Goal: Task Accomplishment & Management: Manage account settings

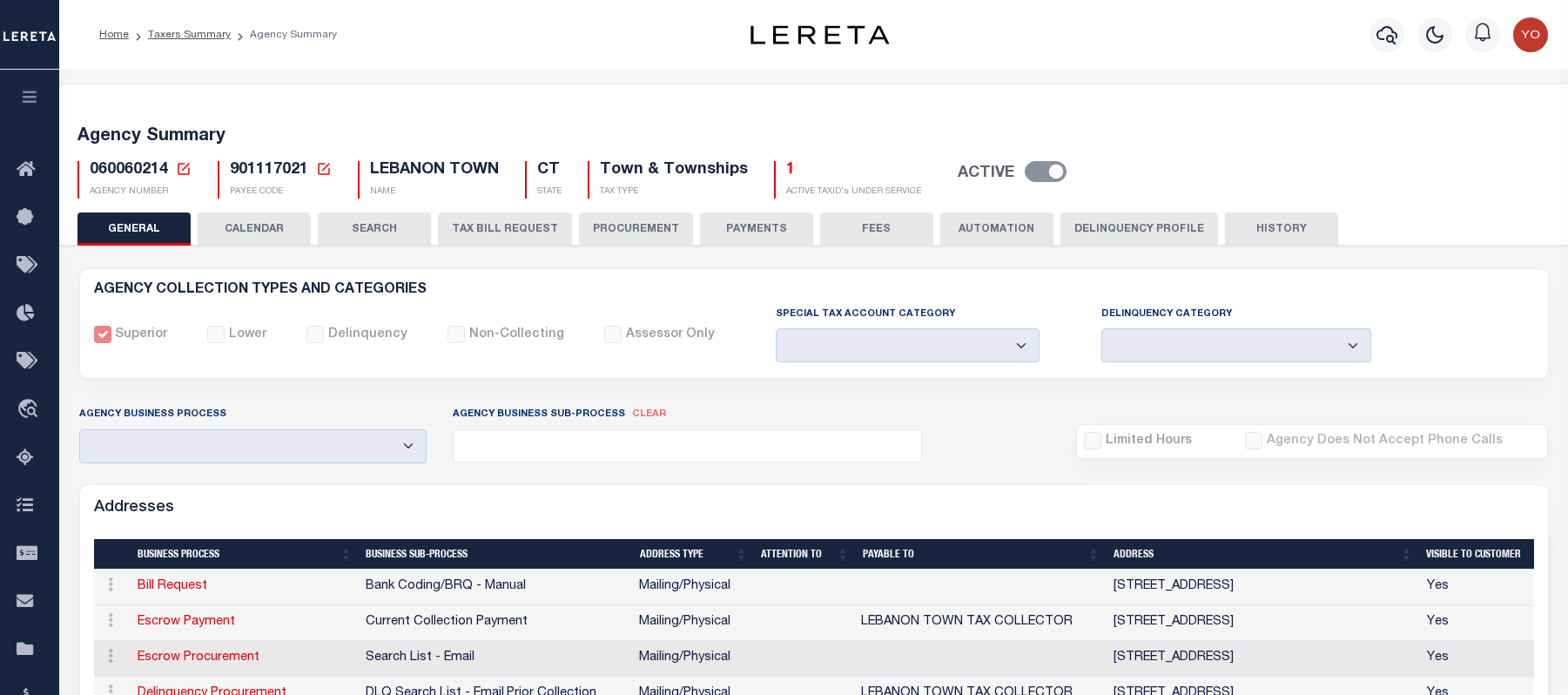
select select
click at [186, 592] on link "Bill Request" at bounding box center [172, 586] width 70 height 13
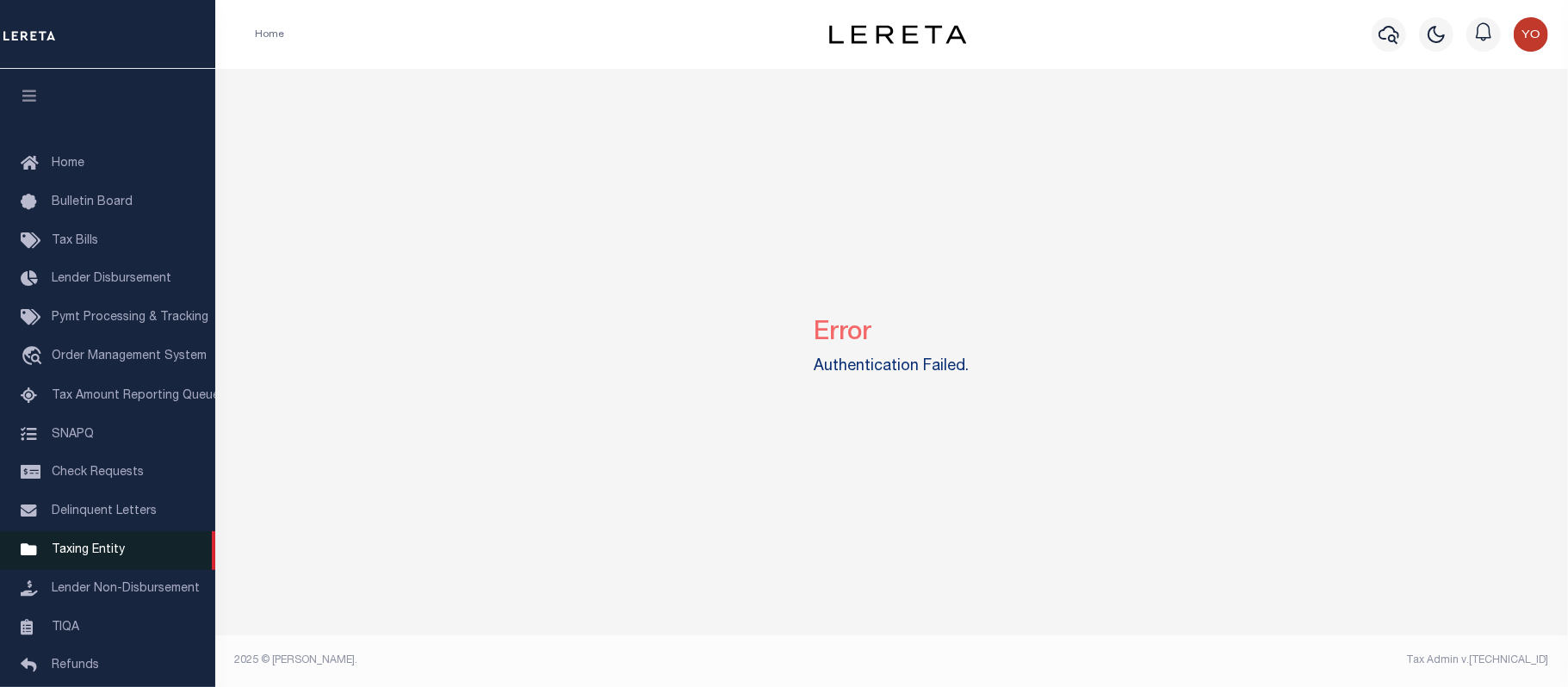
click at [94, 556] on span "Taxing Entity" at bounding box center [89, 549] width 73 height 13
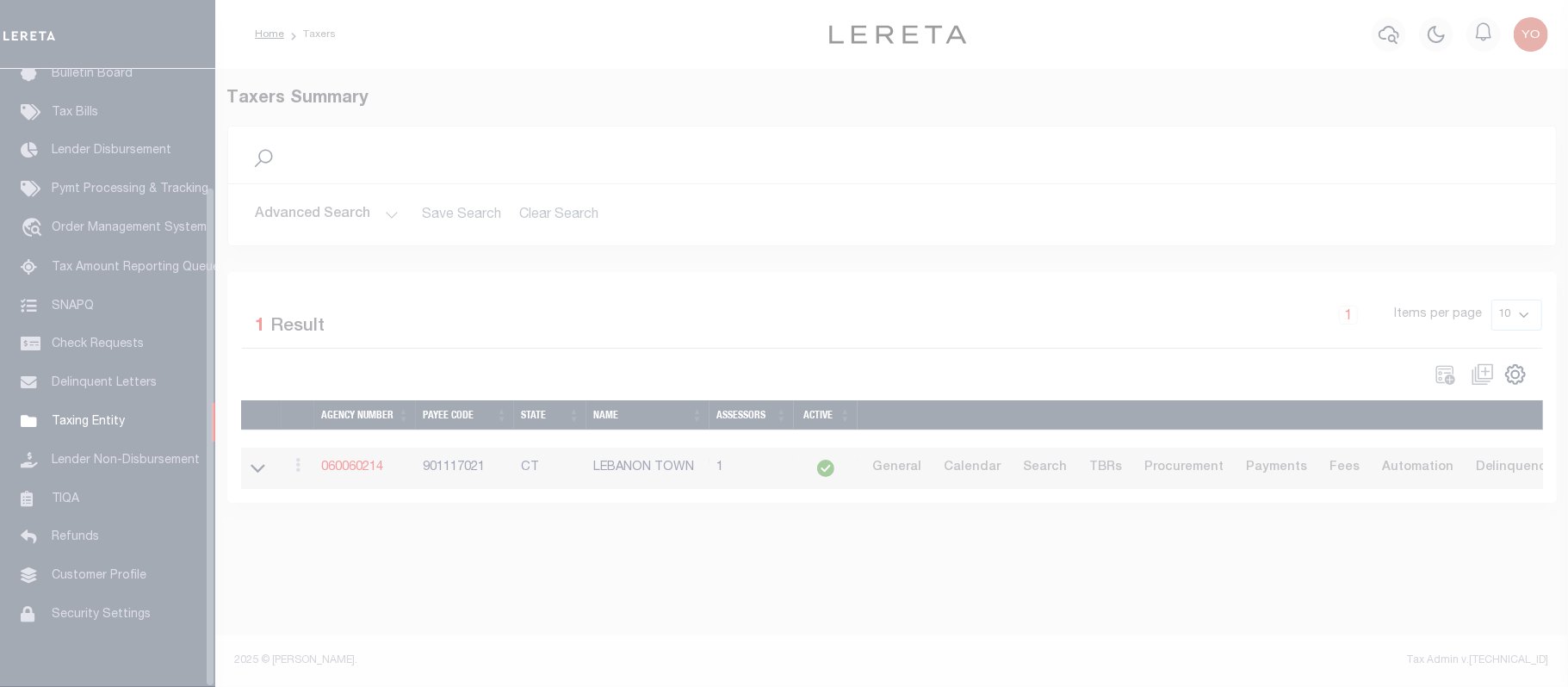
scroll to position [145, 0]
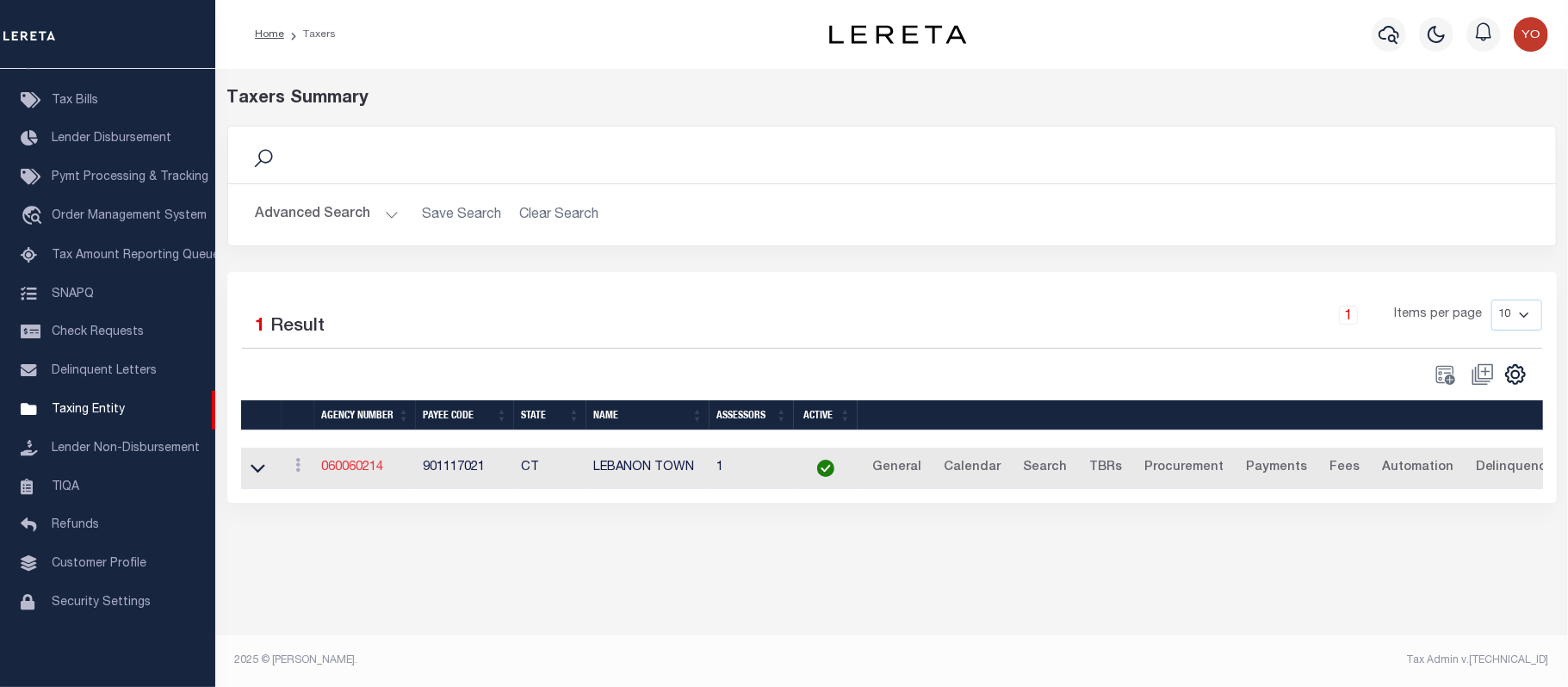
click at [349, 467] on link "060060214" at bounding box center [352, 467] width 62 height 13
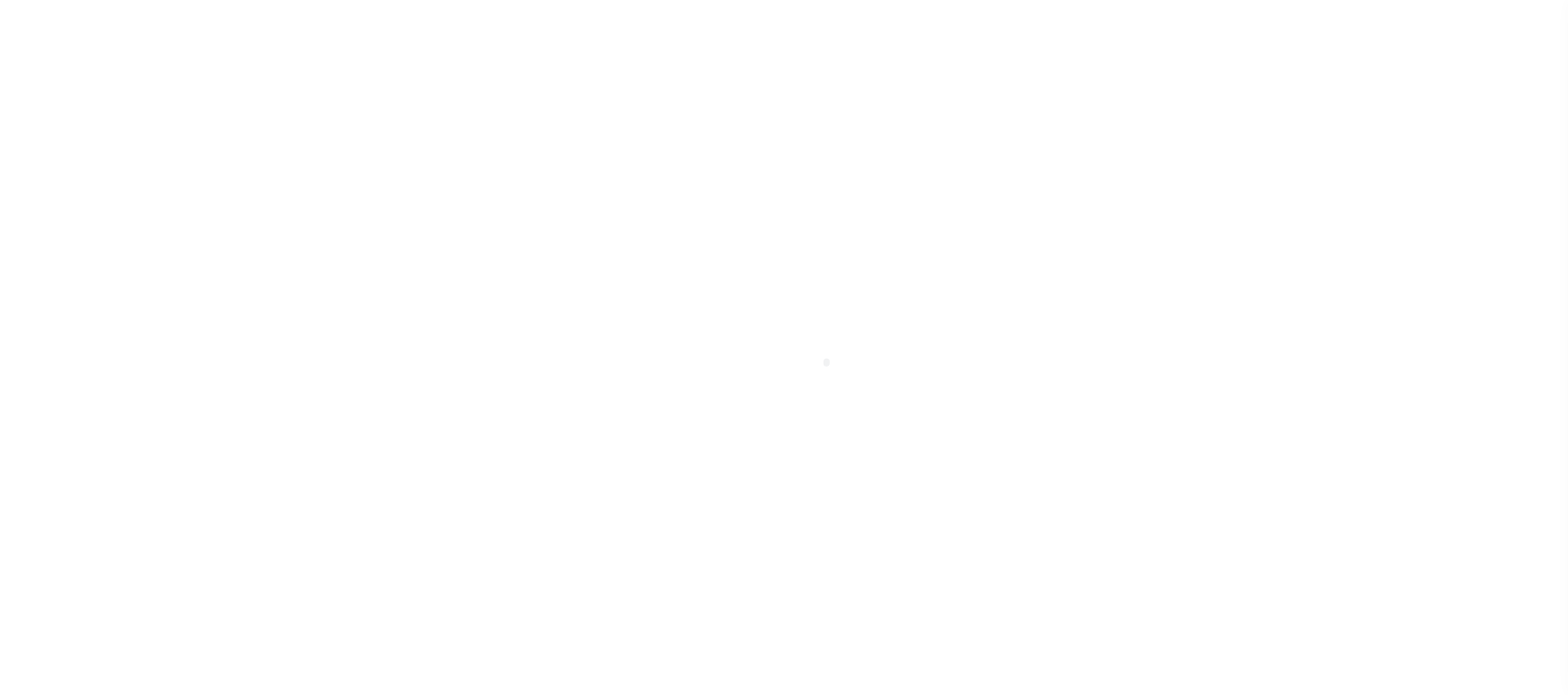
select select
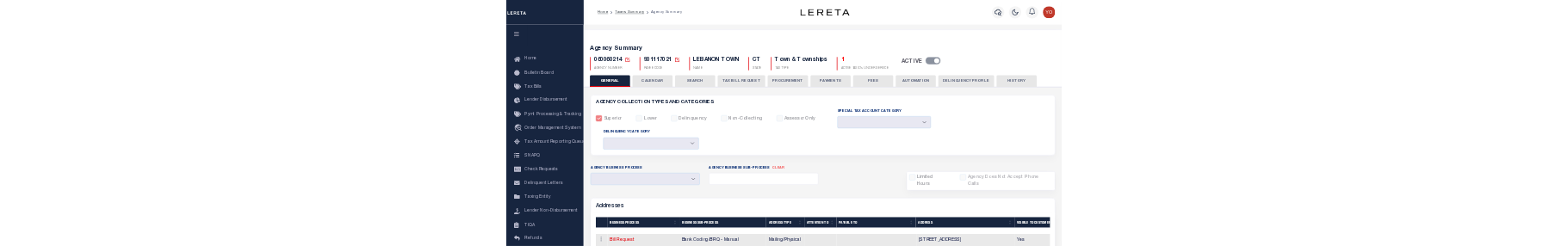
scroll to position [229, 0]
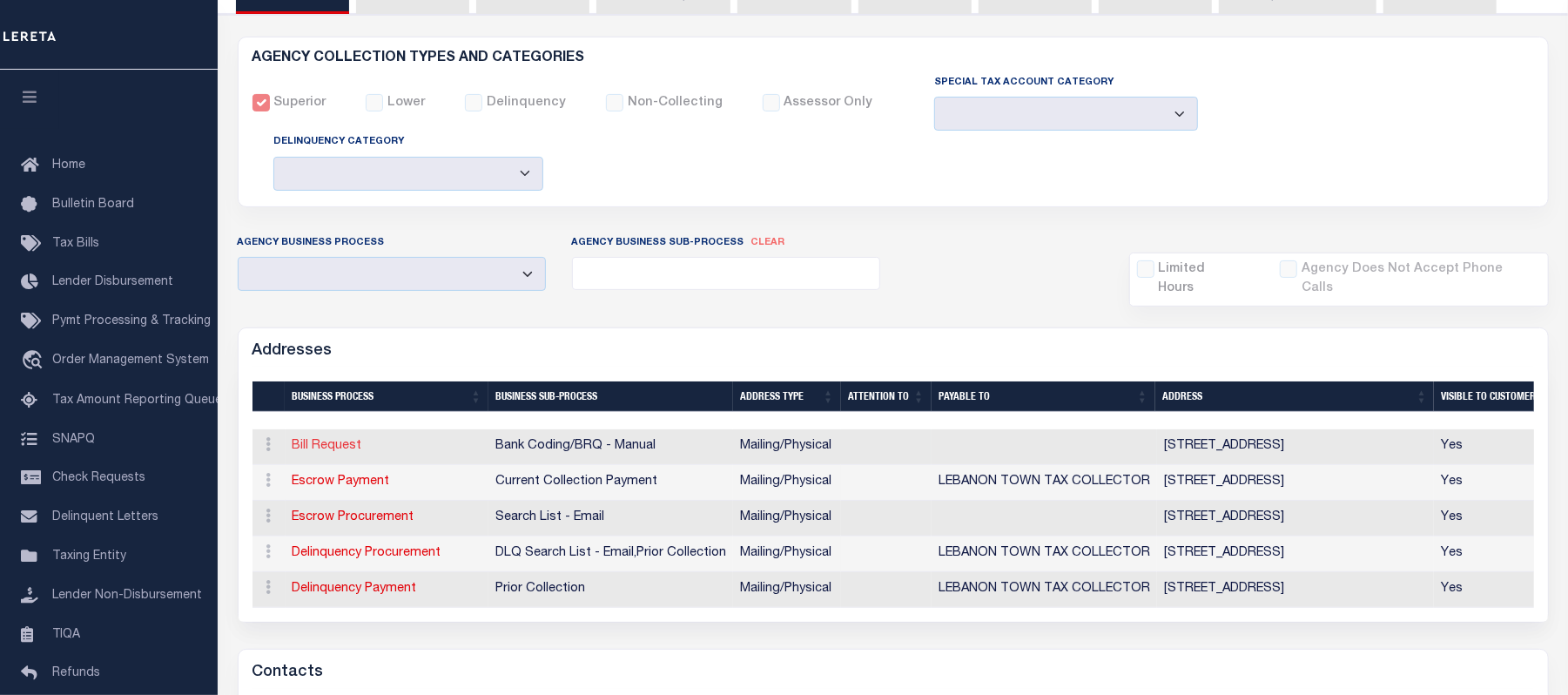
click at [338, 440] on link "Bill Request" at bounding box center [328, 446] width 70 height 13
select select "1"
checkbox input "false"
select select
type input "579 EXETER RD"
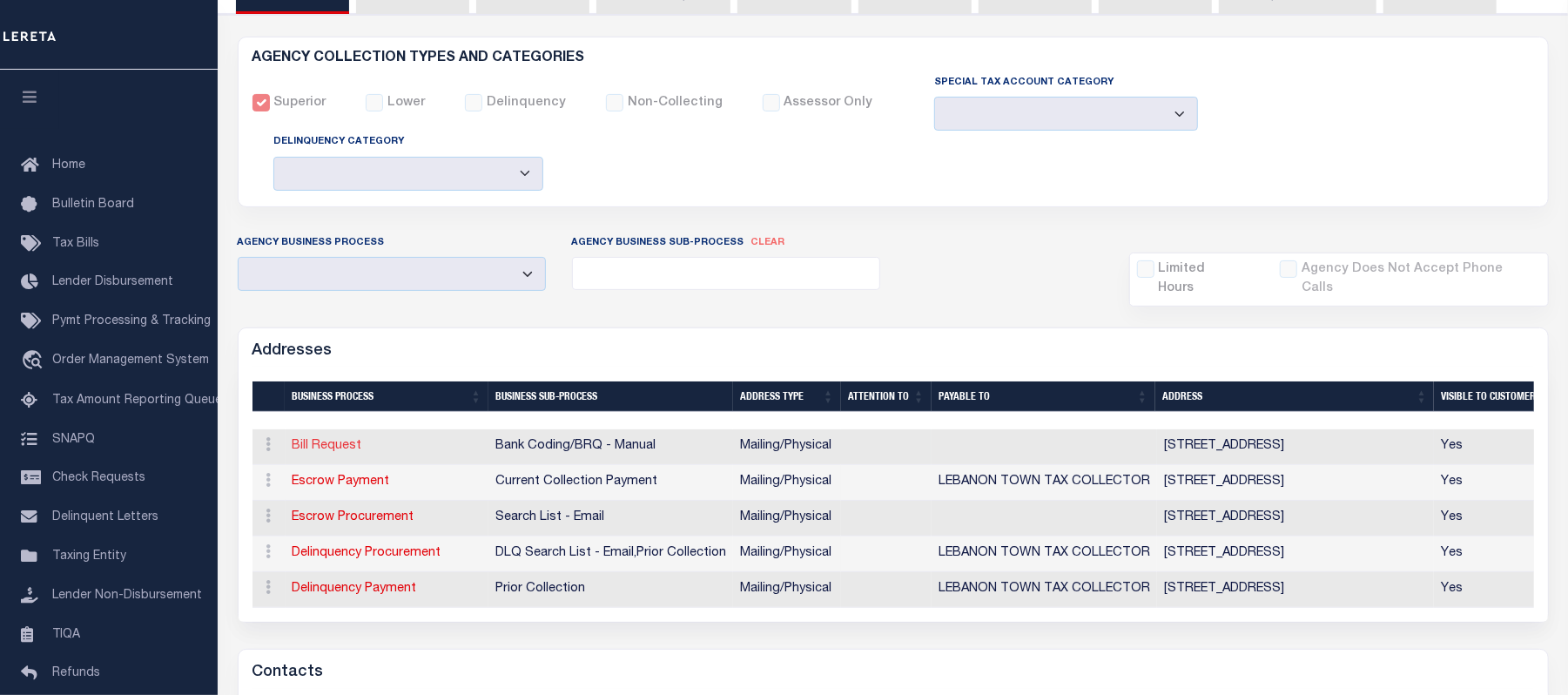
type input "LEBANON"
select select "CT"
type input "06249-1506"
select select "5"
checkbox input "true"
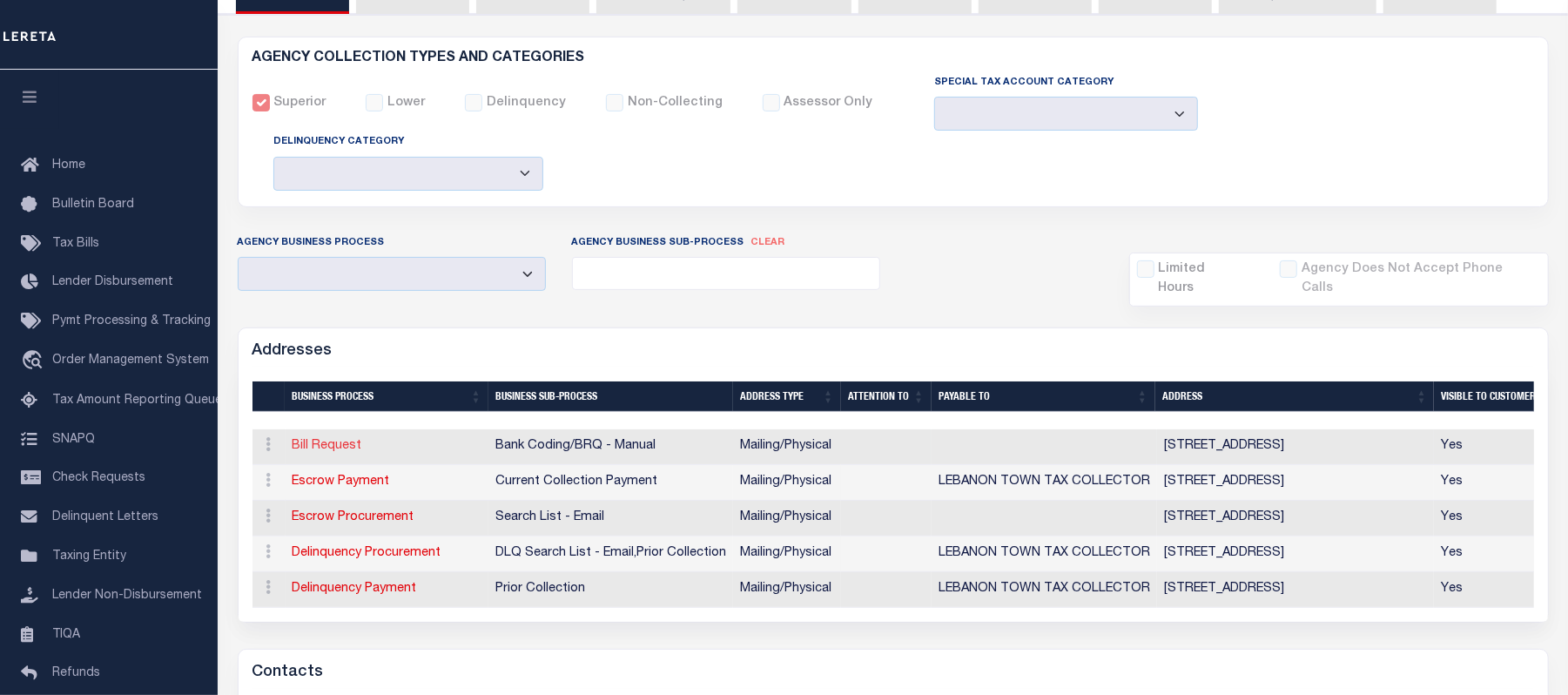
select select "1"
select select "2"
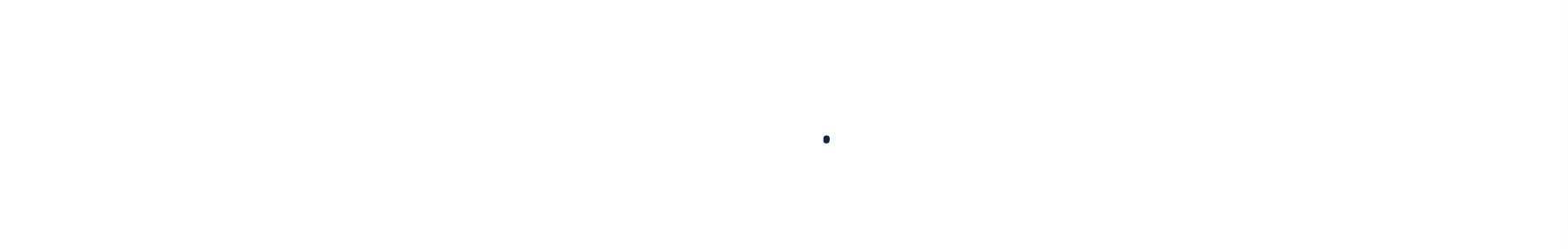
select select
checkbox input "false"
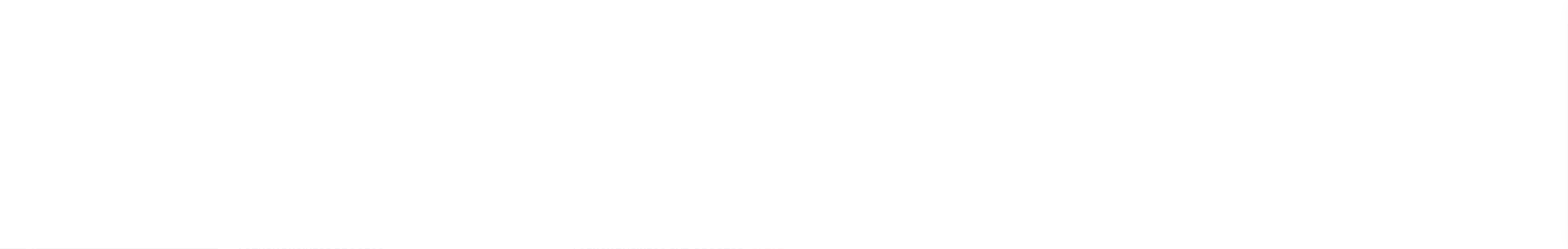
checkbox input "false"
type input "901117021"
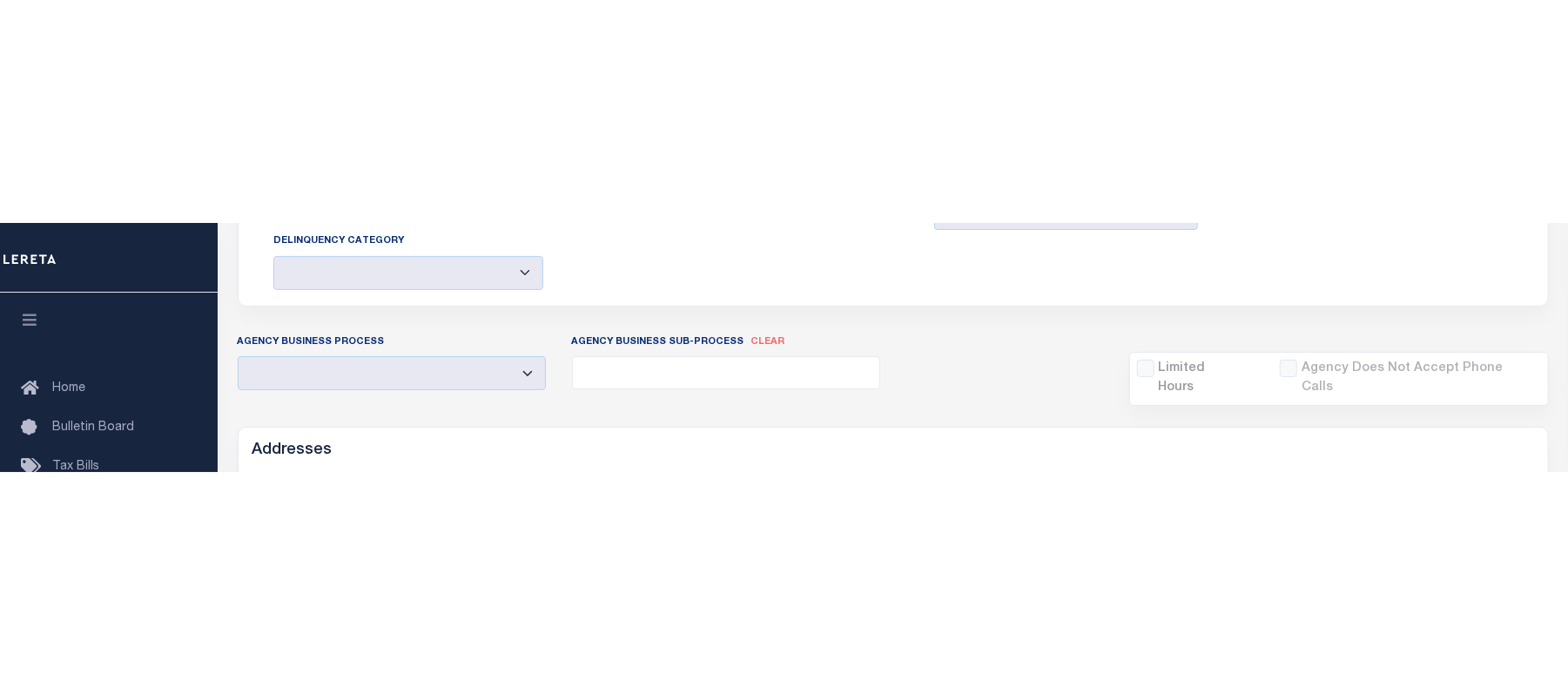
scroll to position [471, 0]
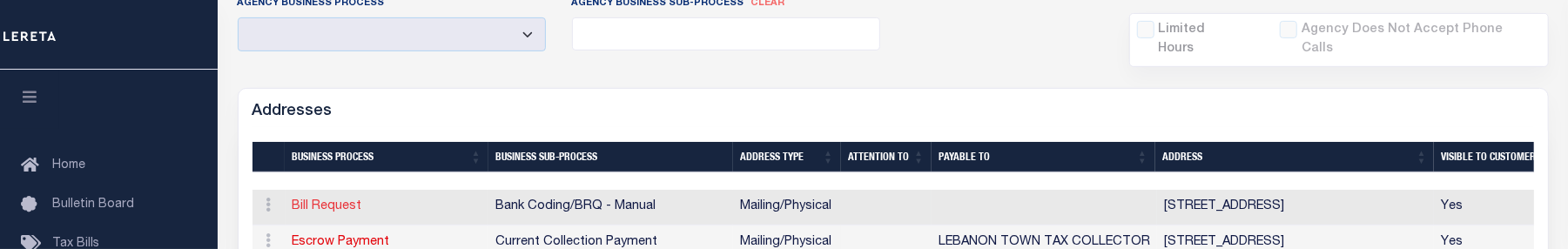
click at [336, 200] on link "Bill Request" at bounding box center [328, 206] width 70 height 13
select select "1"
checkbox input "false"
select select
type input "579 EXETER RD"
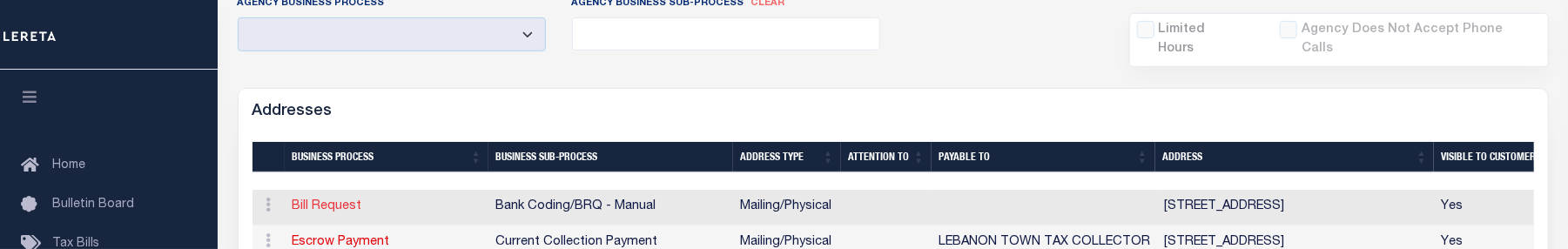
type input "LEBANON"
select select "CT"
type input "06249-1506"
select select "5"
checkbox input "true"
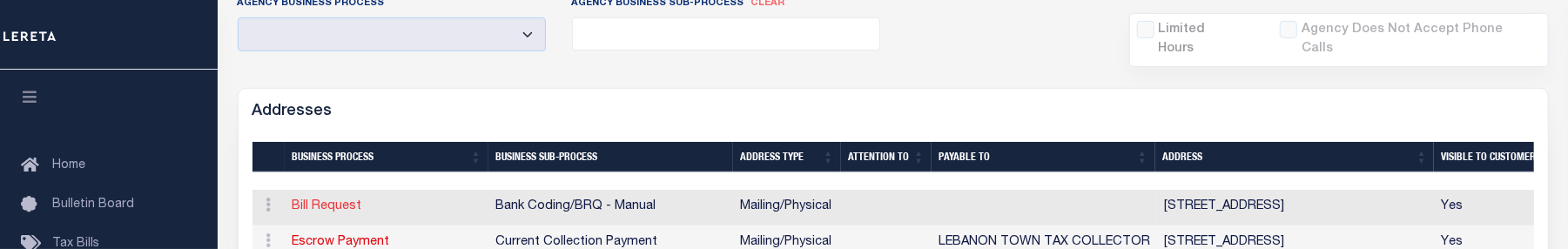
select select "1"
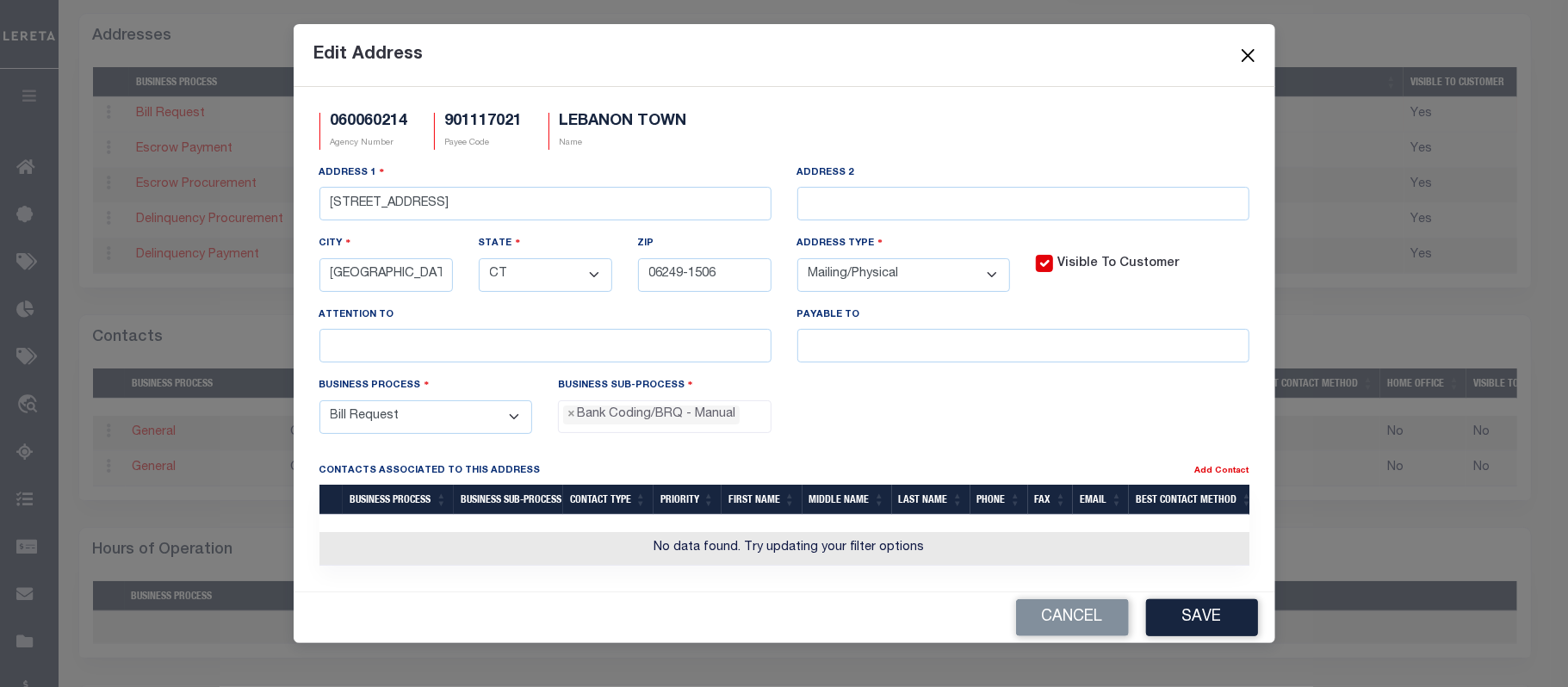
click at [1245, 55] on button "Close" at bounding box center [1247, 55] width 22 height 22
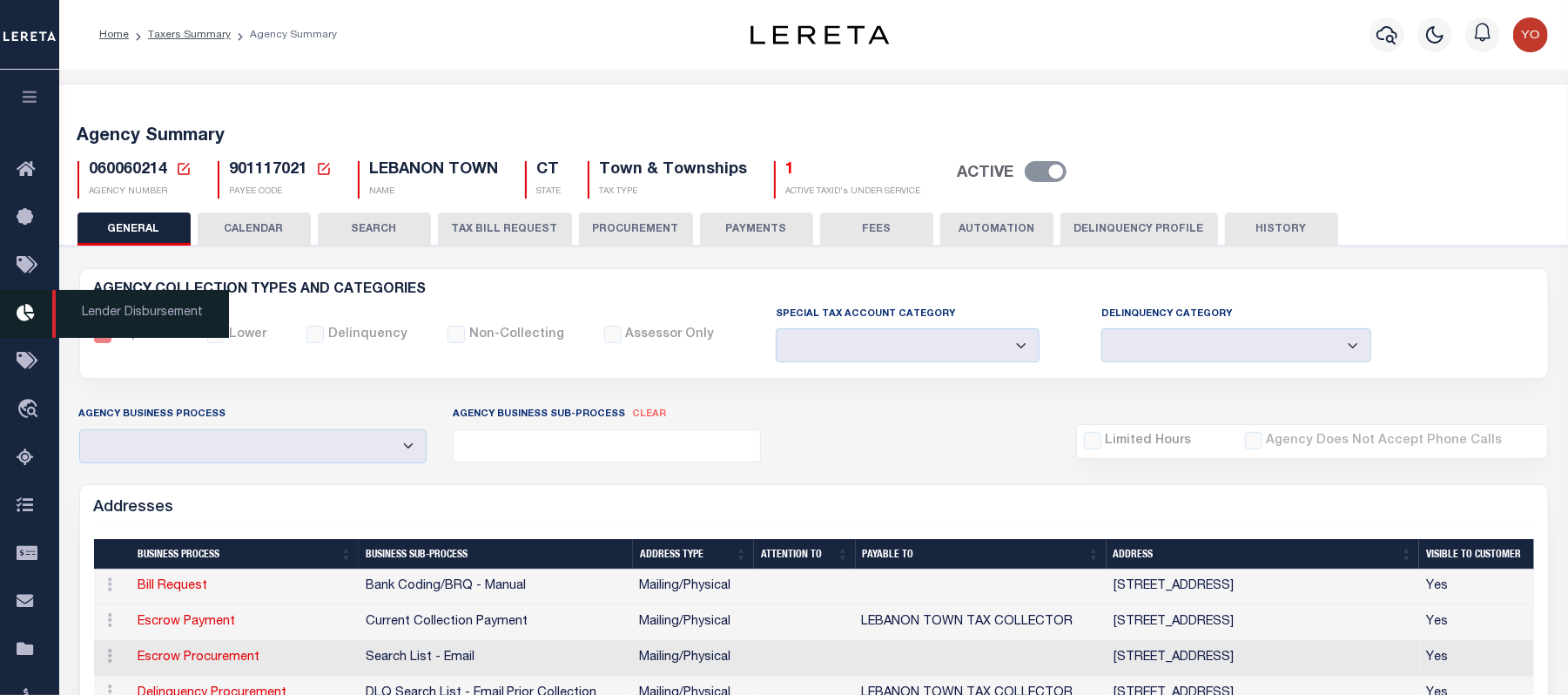
scroll to position [697, 0]
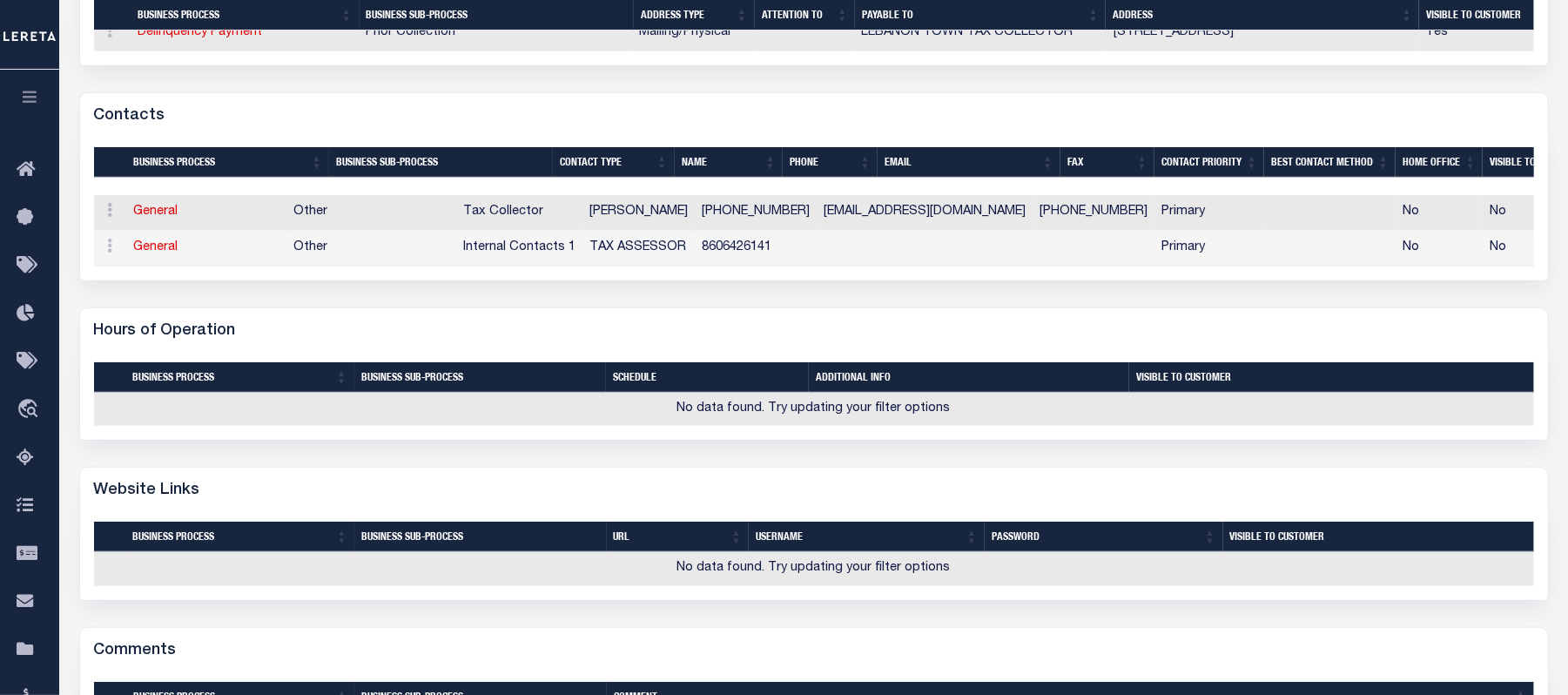
click at [29, 91] on icon "button" at bounding box center [30, 96] width 20 height 16
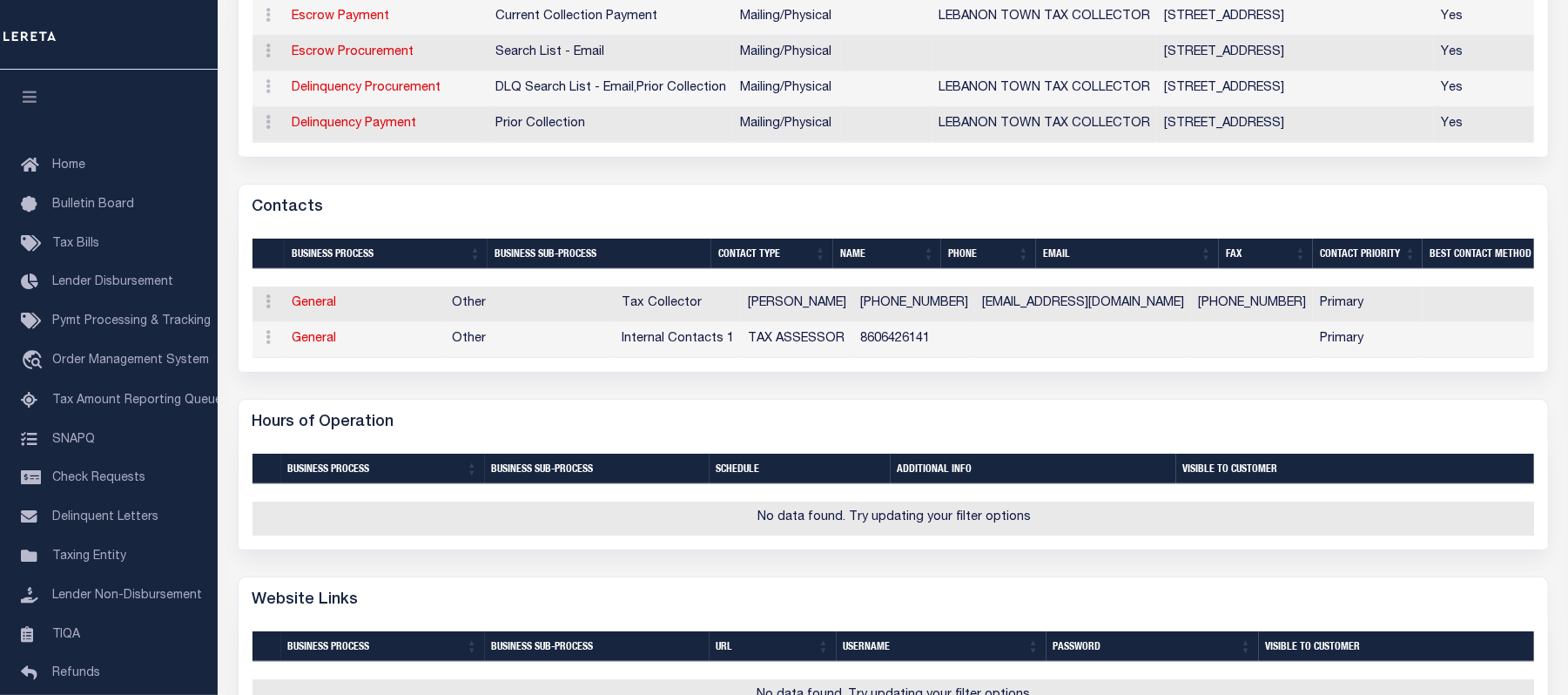
scroll to position [0, 0]
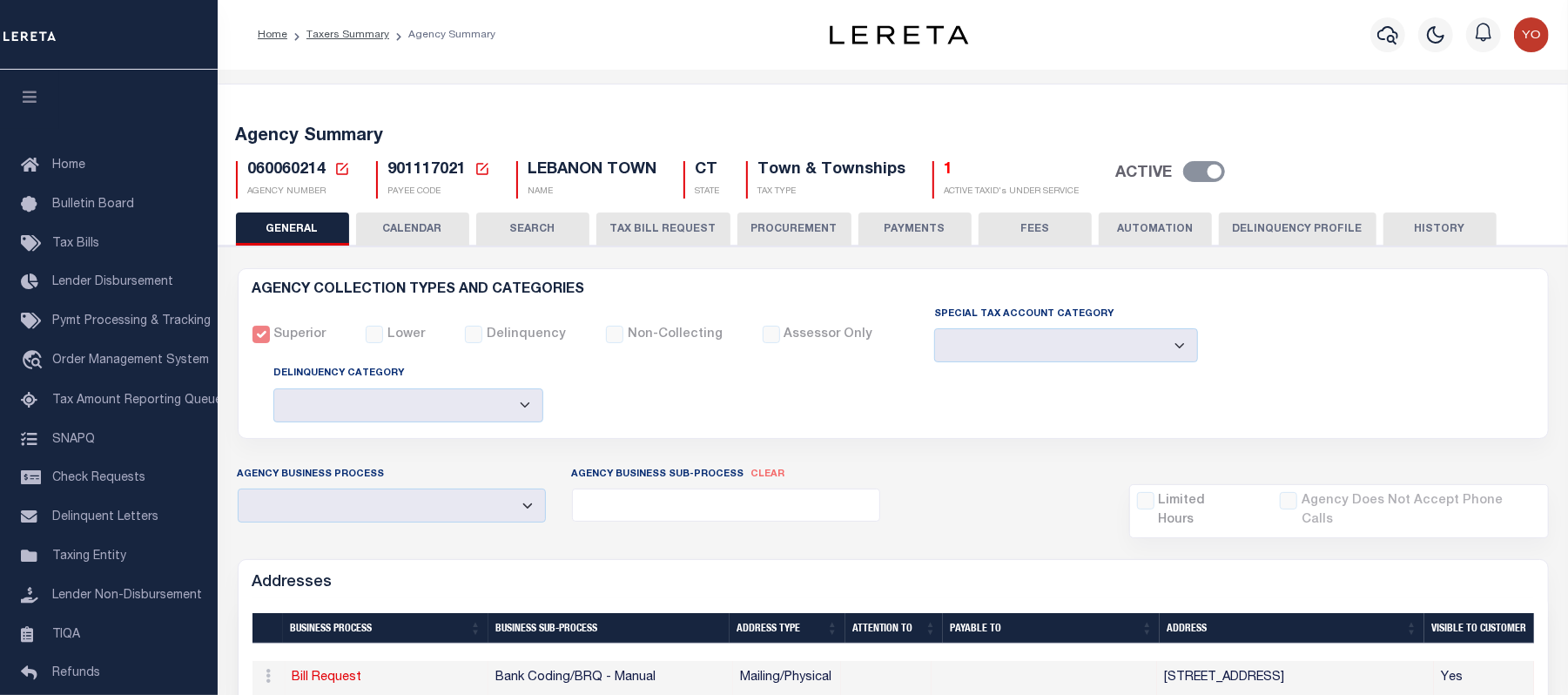
click at [26, 95] on icon "button" at bounding box center [30, 96] width 20 height 16
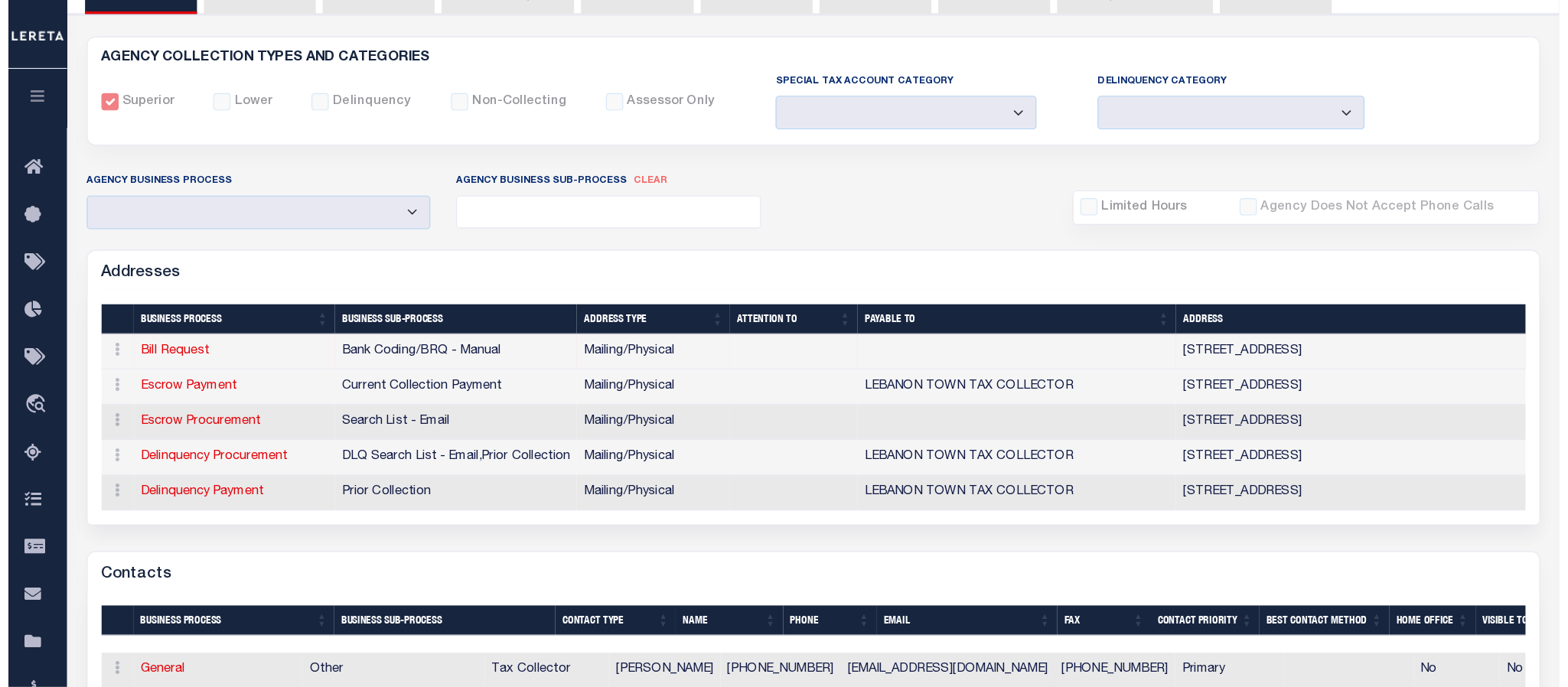
scroll to position [204, 0]
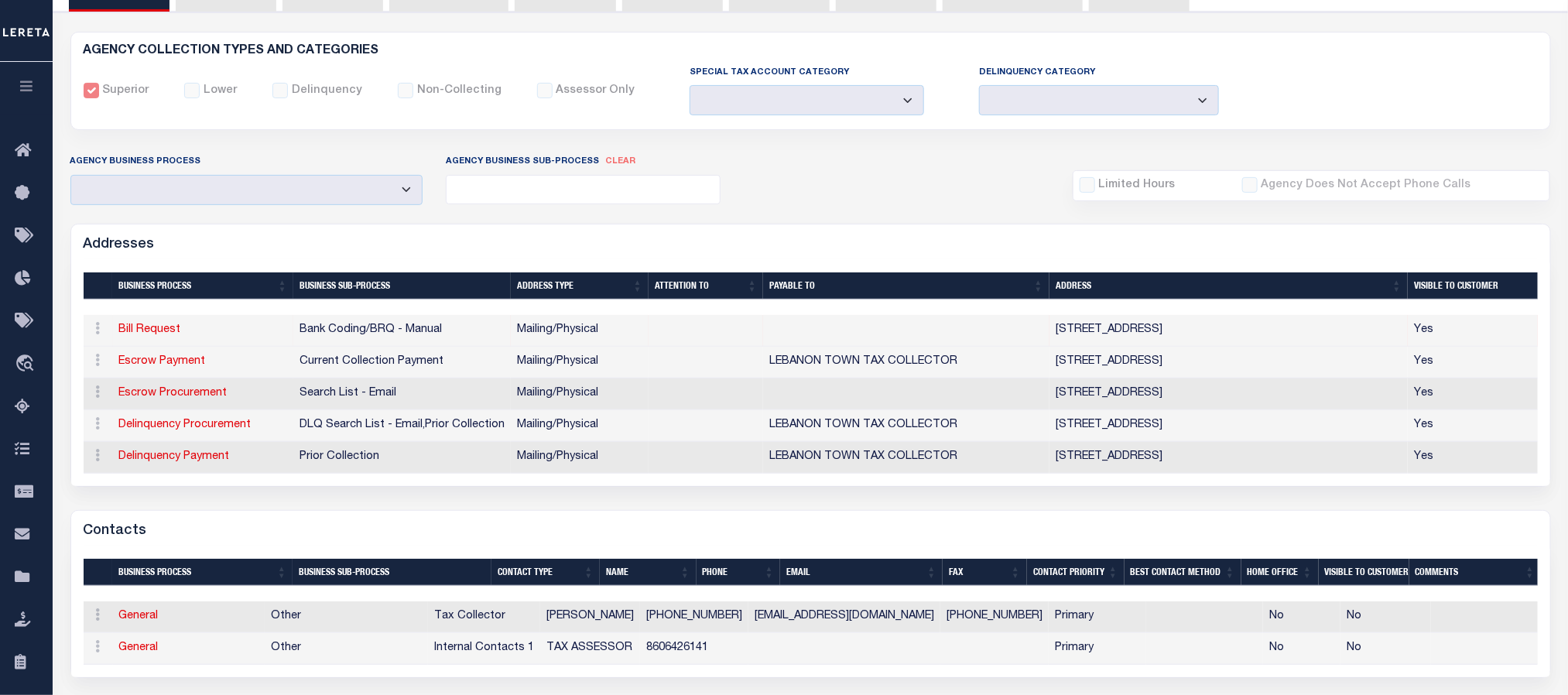
click at [142, 221] on link "Bill Request" at bounding box center [151, 330] width 62 height 11
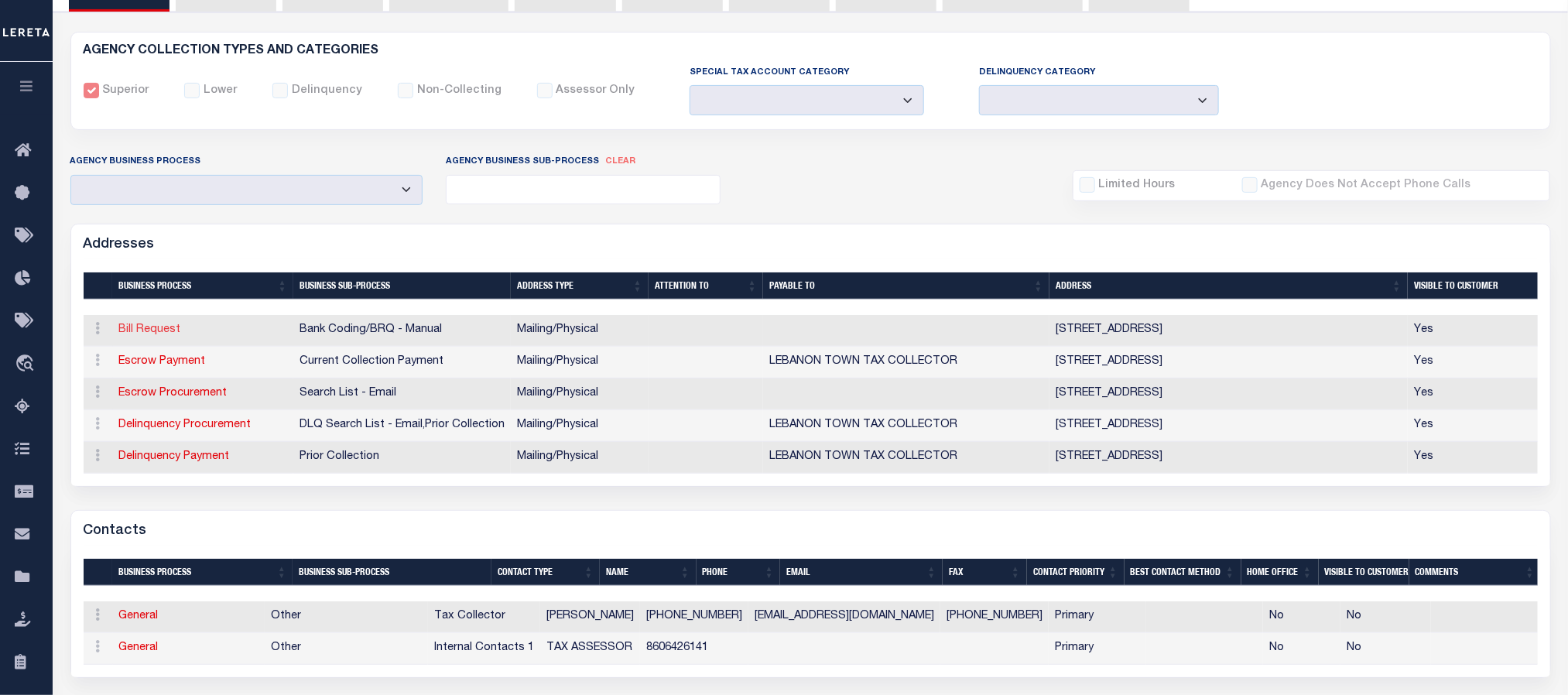
select select "2"
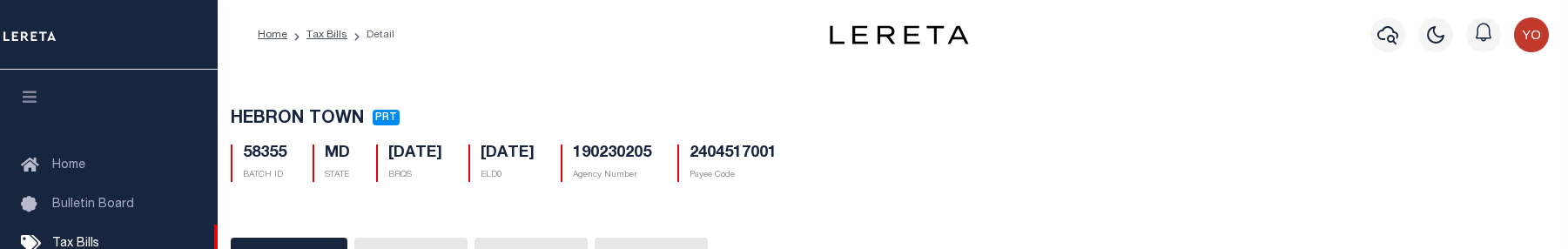
select select "PRT"
select select "27"
select select "20"
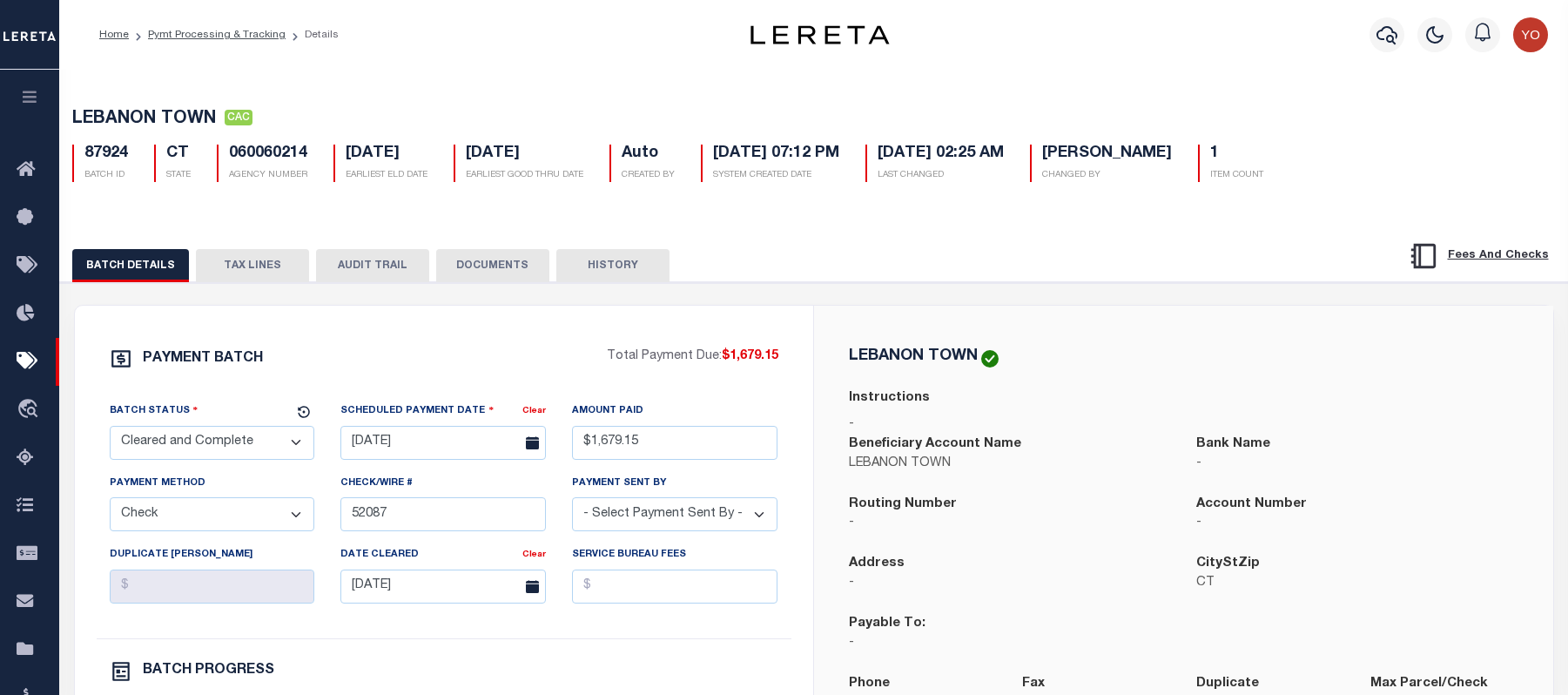
select select "CAC"
select select "CHK"
select select "[PERSON_NAME]"
select select "FDX"
